Goal: Task Accomplishment & Management: Manage account settings

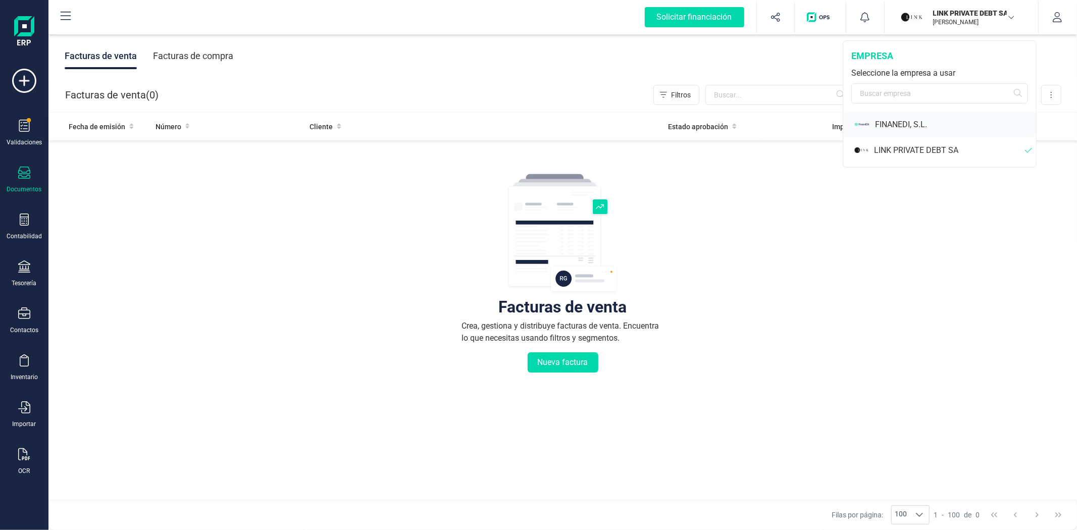
click at [902, 124] on div "FINANEDI, S.L." at bounding box center [955, 125] width 161 height 12
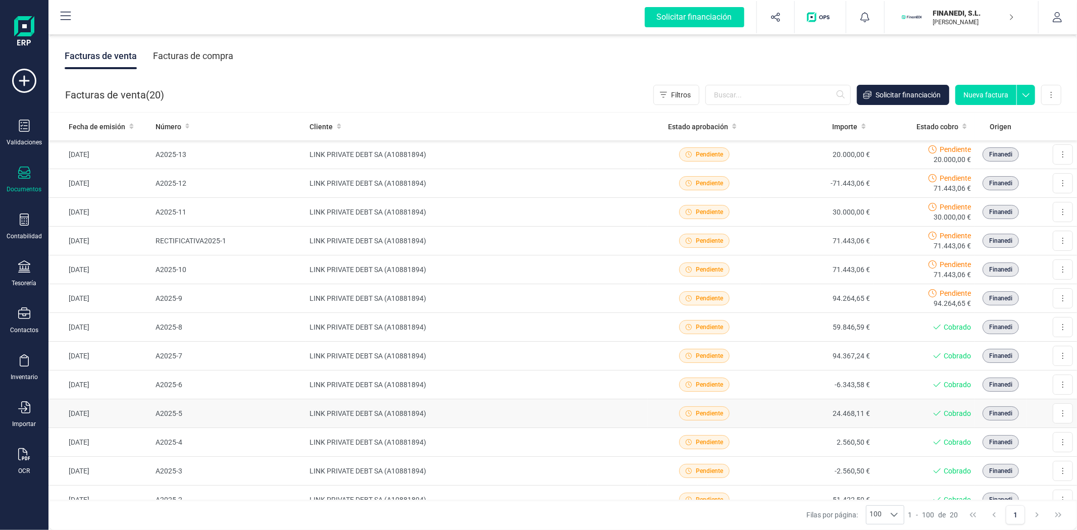
click at [686, 416] on icon at bounding box center [689, 414] width 6 height 6
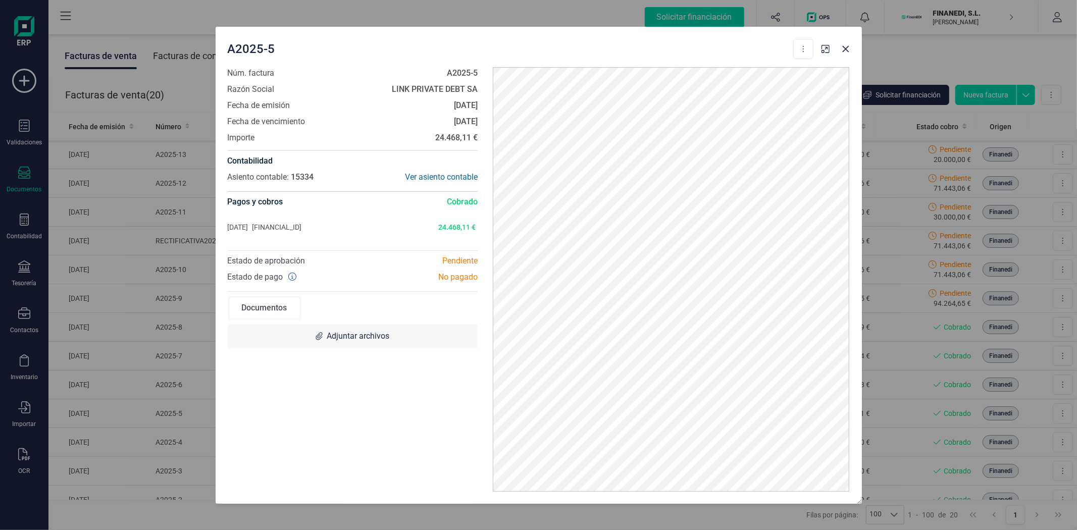
click at [276, 305] on div "Documentos" at bounding box center [265, 308] width 70 height 20
click at [846, 50] on icon "Close" at bounding box center [846, 49] width 8 height 8
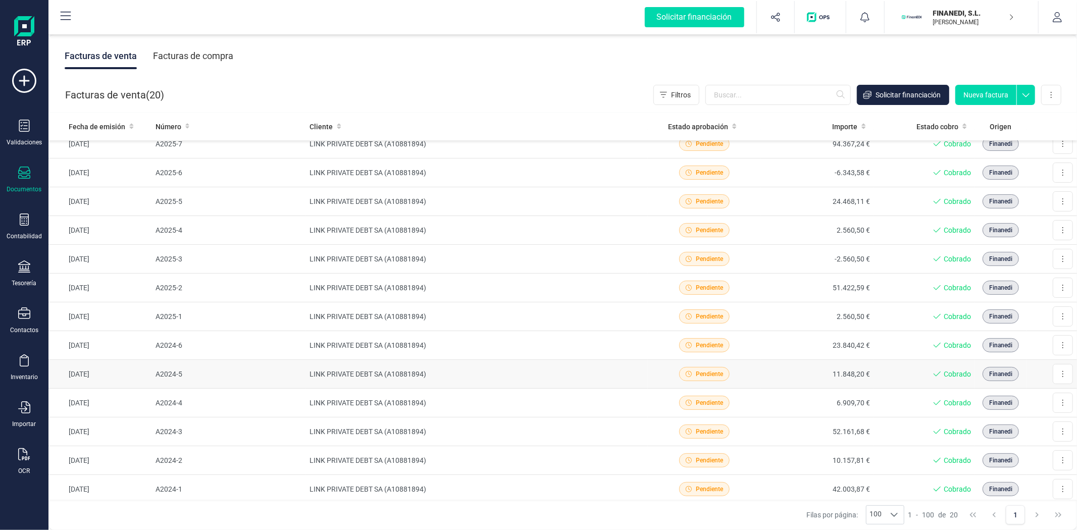
scroll to position [258, 0]
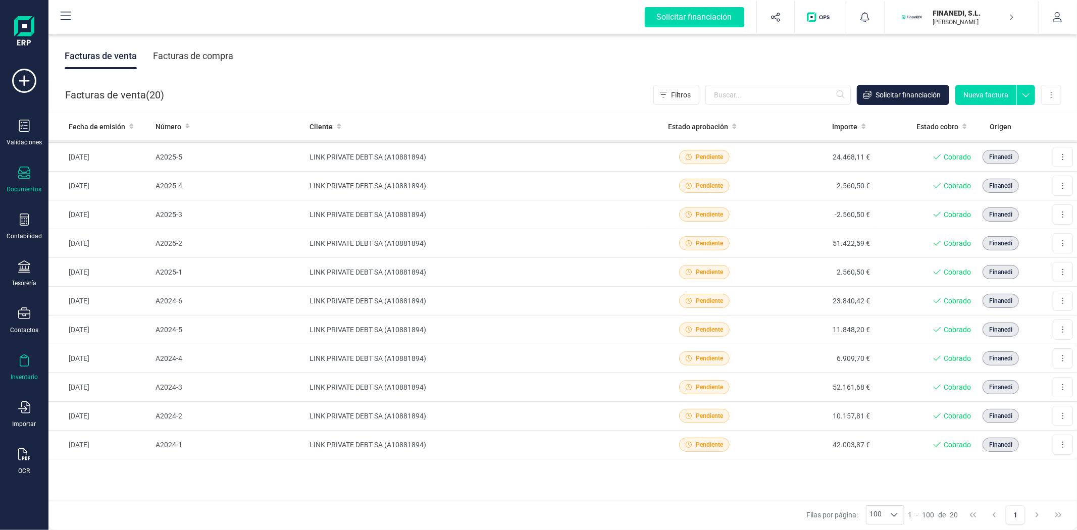
click at [25, 371] on div "Inventario" at bounding box center [24, 368] width 40 height 27
click at [97, 291] on span "Catálogos" at bounding box center [108, 288] width 59 height 12
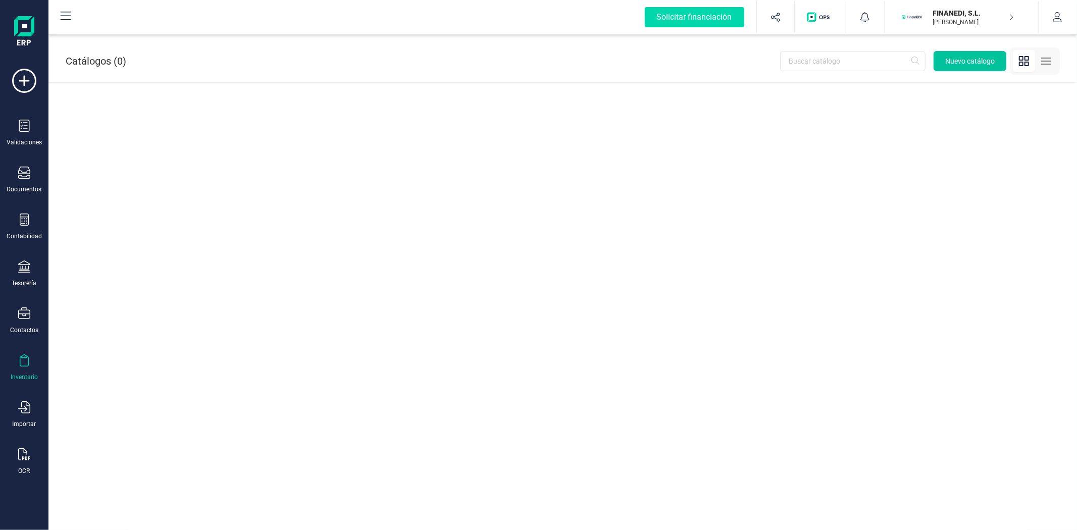
click at [967, 64] on span "Nuevo catálogo" at bounding box center [971, 61] width 50 height 10
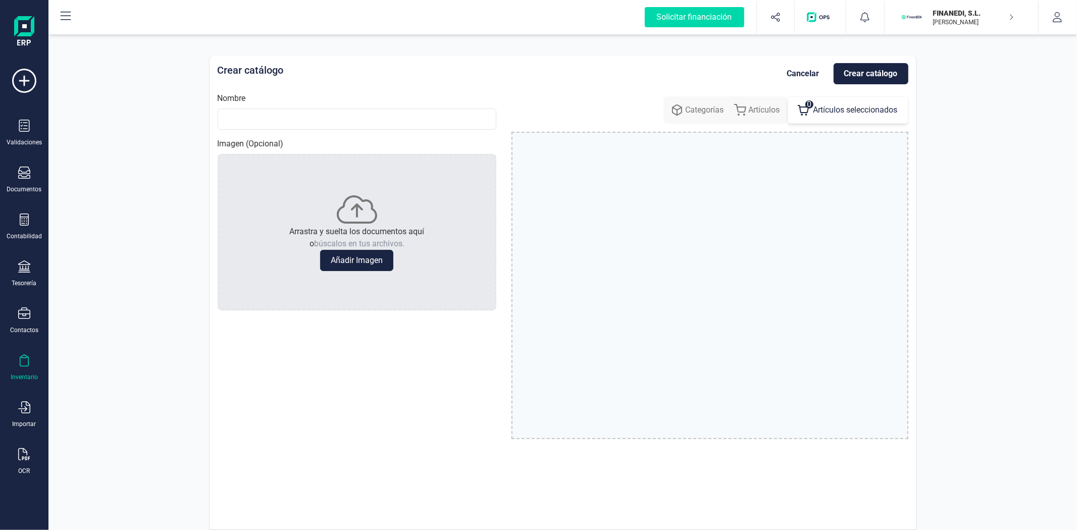
click at [142, 178] on div "Crear catálogo Cancelar Crear catálogo Nombre Imagen (Opcional) Arrastra y suel…" at bounding box center [562, 283] width 1029 height 496
click at [21, 376] on div "Inventario" at bounding box center [24, 377] width 27 height 8
click at [99, 285] on span "Catálogos" at bounding box center [108, 288] width 59 height 12
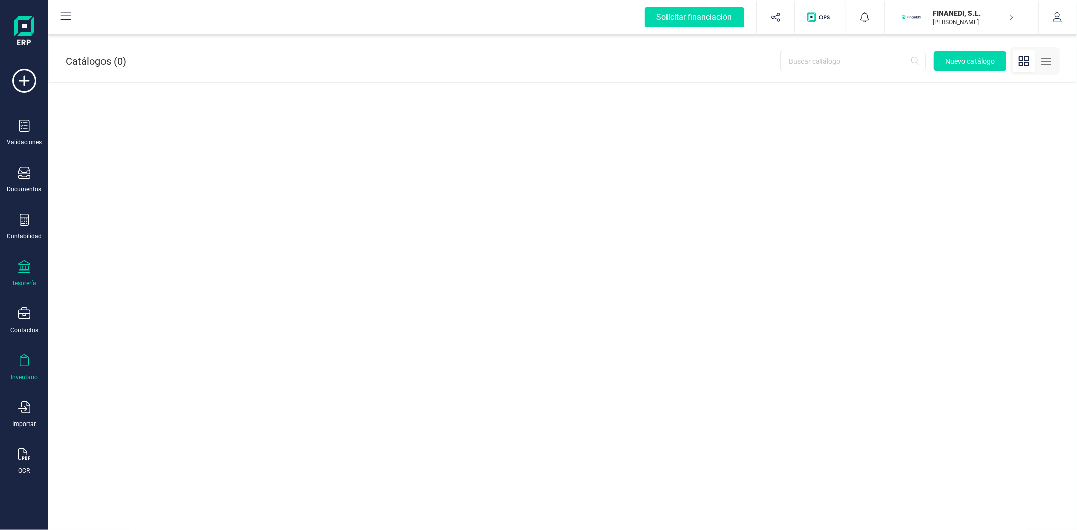
click at [31, 266] on div "Tesorería" at bounding box center [24, 274] width 40 height 27
click at [87, 260] on span "Devoluciones de ingresos" at bounding box center [135, 261] width 113 height 12
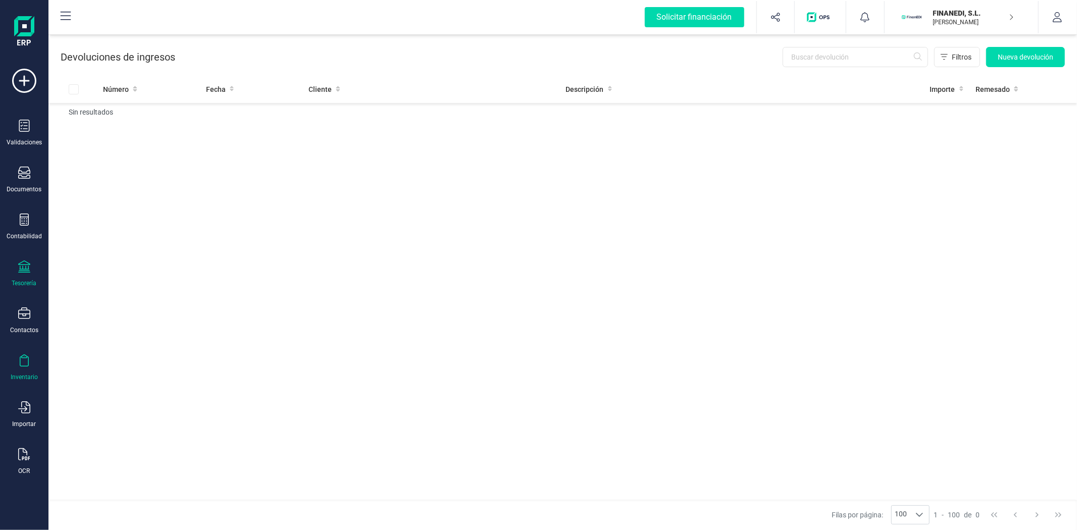
click at [26, 372] on div "Inventario" at bounding box center [24, 368] width 40 height 27
click at [16, 319] on div "Contactos" at bounding box center [24, 321] width 40 height 27
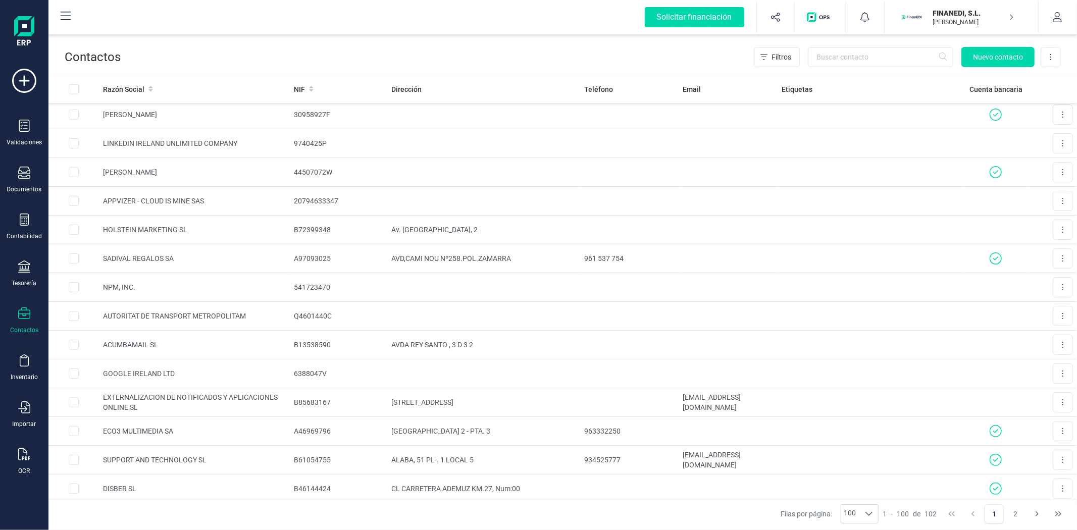
scroll to position [898, 0]
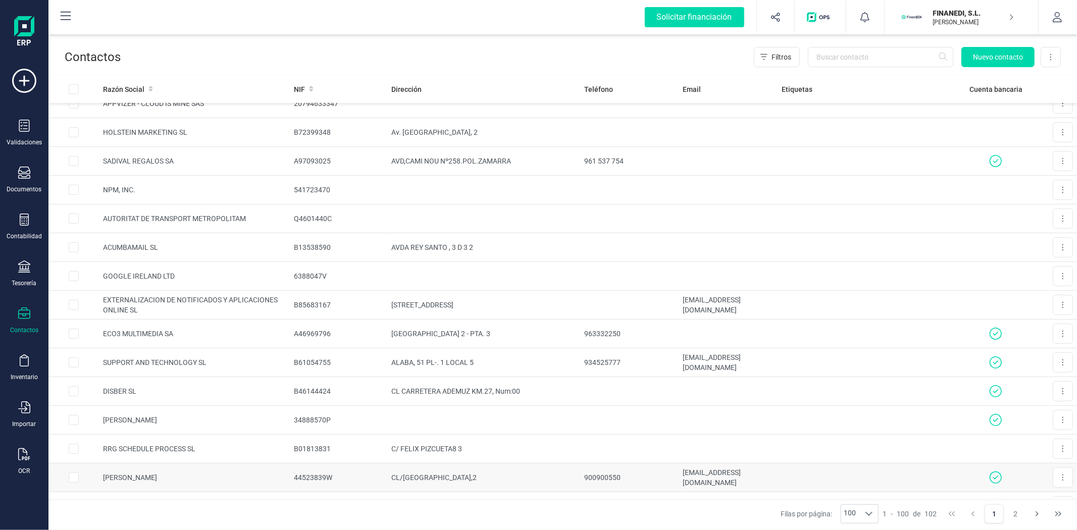
click at [290, 464] on td "44523839W" at bounding box center [338, 478] width 97 height 29
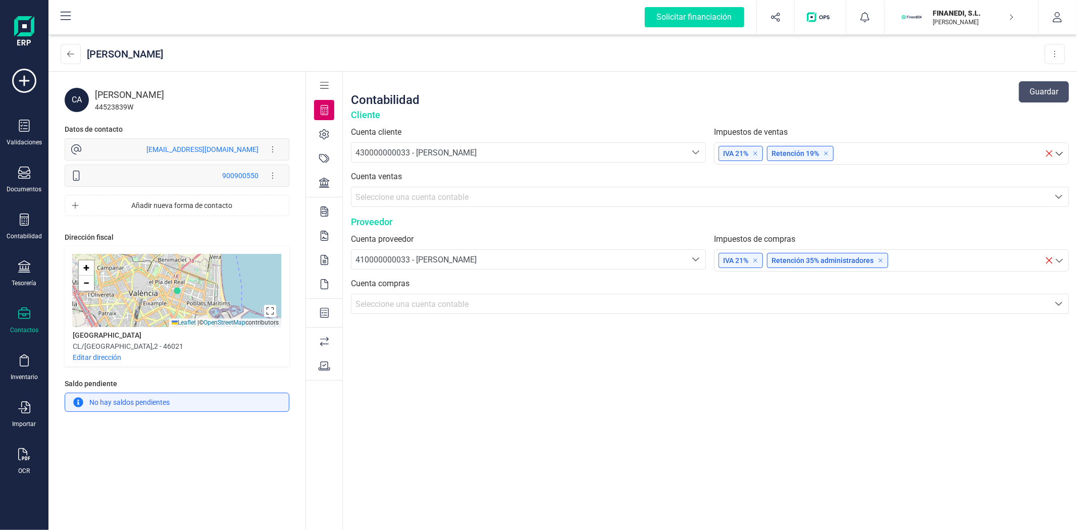
click at [510, 437] on div "Contabilidad Guardar Cliente Cuenta cliente 430000000033 - [PERSON_NAME] CRISTI…" at bounding box center [710, 302] width 734 height 460
click at [487, 415] on div "Contabilidad Guardar Cliente Cuenta cliente 430000000033 - [PERSON_NAME] CRISTI…" at bounding box center [710, 302] width 734 height 460
click at [322, 83] on icon at bounding box center [324, 86] width 9 height 10
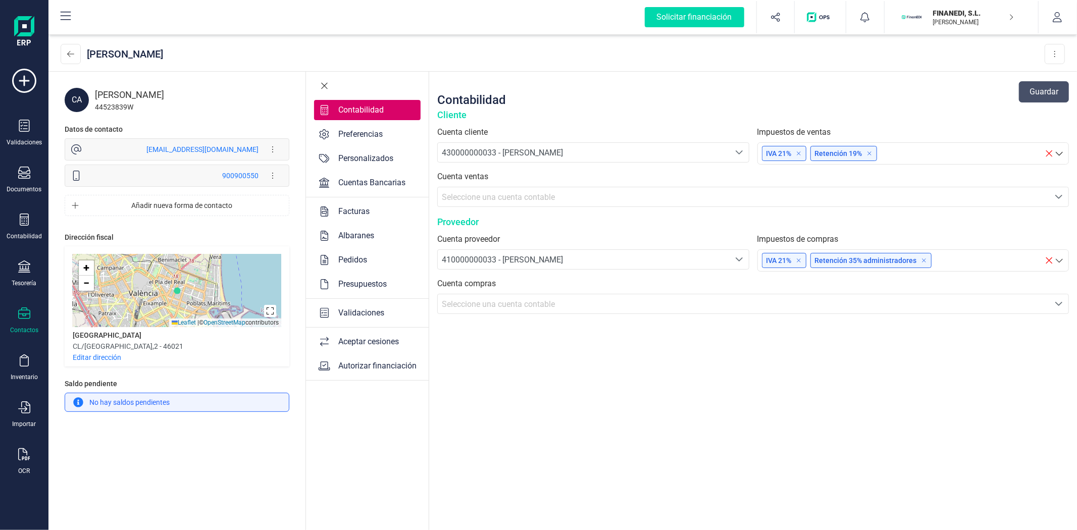
click at [485, 423] on div "Contabilidad Guardar Cliente Cuenta cliente 430000000033 - [PERSON_NAME] CRISTI…" at bounding box center [753, 302] width 648 height 460
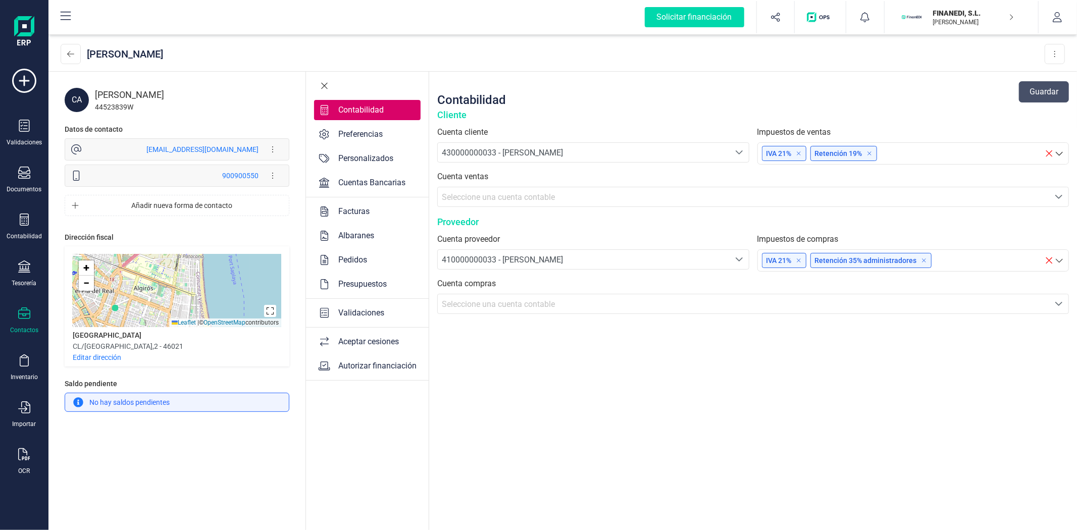
click at [277, 457] on div "CA [PERSON_NAME] 44523839W Datos de contacto [EMAIL_ADDRESS][DOMAIN_NAME] Edita…" at bounding box center [176, 302] width 257 height 460
click at [516, 398] on div "Contabilidad Guardar Cliente Cuenta cliente 430000000033 - [PERSON_NAME] CRISTI…" at bounding box center [753, 302] width 648 height 460
click at [369, 434] on div "Contabilidad Preferencias Personalizados Cuentas Bancarias Facturas Albaranes P…" at bounding box center [368, 302] width 124 height 460
click at [360, 425] on div "Contabilidad Preferencias Personalizados Cuentas Bancarias Facturas Albaranes P…" at bounding box center [368, 302] width 124 height 460
drag, startPoint x: 570, startPoint y: 418, endPoint x: 428, endPoint y: 401, distance: 142.5
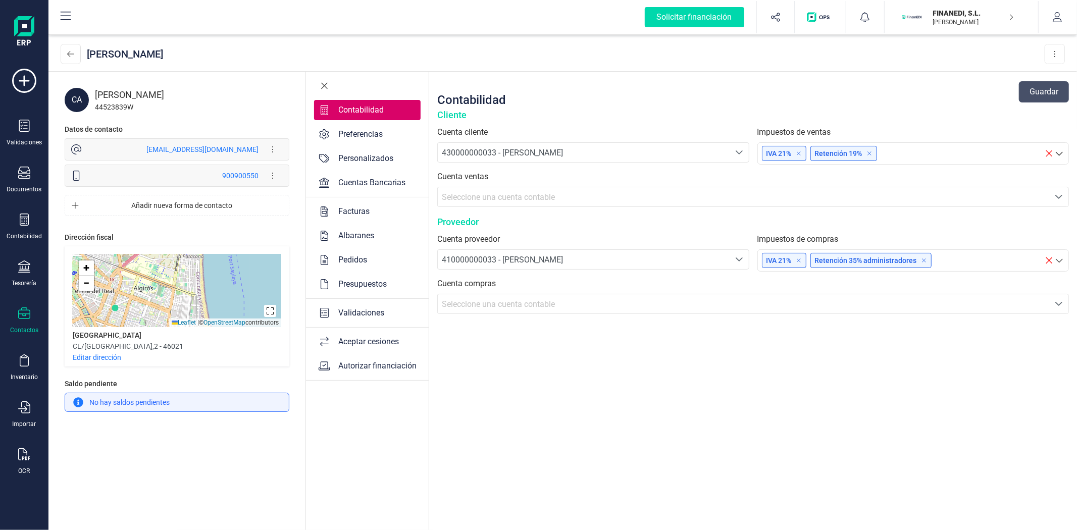
click at [561, 419] on div "Contabilidad Guardar Cliente Cuenta cliente 430000000033 - [PERSON_NAME] CRISTI…" at bounding box center [753, 302] width 648 height 460
drag, startPoint x: 216, startPoint y: 105, endPoint x: 219, endPoint y: 112, distance: 7.0
click at [216, 107] on div "44523839W" at bounding box center [192, 107] width 194 height 10
click at [365, 465] on div "Contabilidad Preferencias Personalizados Cuentas Bancarias Facturas Albaranes P…" at bounding box center [368, 302] width 124 height 460
click at [197, 485] on div "CA [PERSON_NAME] 44523839W Datos de contacto [EMAIL_ADDRESS][DOMAIN_NAME] Edita…" at bounding box center [176, 302] width 257 height 460
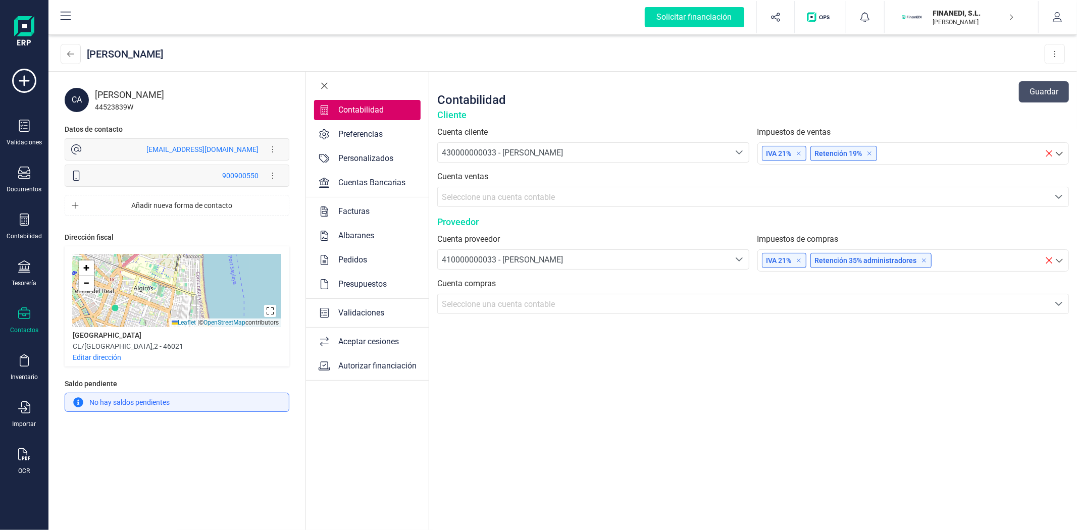
click at [197, 485] on div "CA [PERSON_NAME] 44523839W Datos de contacto [EMAIL_ADDRESS][DOMAIN_NAME] Edita…" at bounding box center [176, 302] width 257 height 460
click at [62, 52] on button at bounding box center [71, 54] width 20 height 20
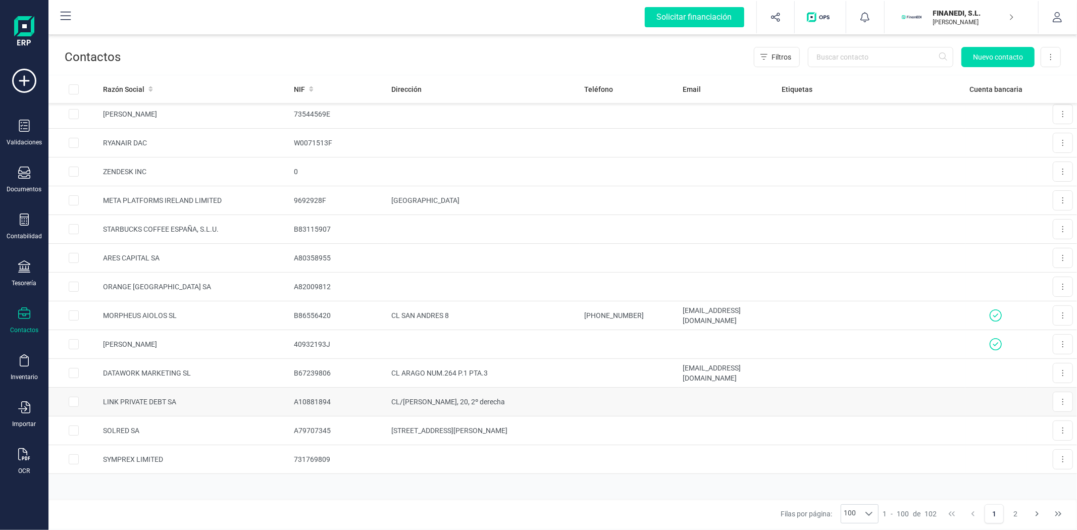
scroll to position [2529, 0]
click at [870, 514] on icon at bounding box center [869, 514] width 8 height 8
